Goal: Use online tool/utility: Utilize a website feature to perform a specific function

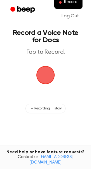
click at [42, 78] on span "button" at bounding box center [45, 75] width 17 height 17
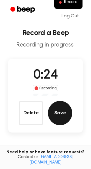
click at [67, 108] on button "Save" at bounding box center [60, 113] width 24 height 24
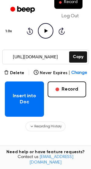
scroll to position [66, 0]
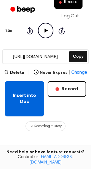
click at [30, 97] on button "Insert into Doc" at bounding box center [24, 98] width 39 height 35
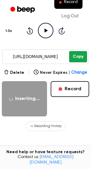
click at [76, 56] on button "Copy" at bounding box center [78, 56] width 18 height 11
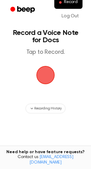
click at [51, 79] on span "button" at bounding box center [45, 75] width 17 height 17
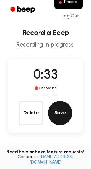
click at [61, 107] on button "Save" at bounding box center [60, 113] width 24 height 24
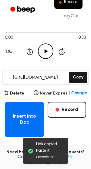
scroll to position [48, 0]
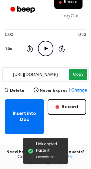
click at [80, 71] on button "Copy" at bounding box center [78, 74] width 18 height 11
